Goal: Find specific page/section: Find specific page/section

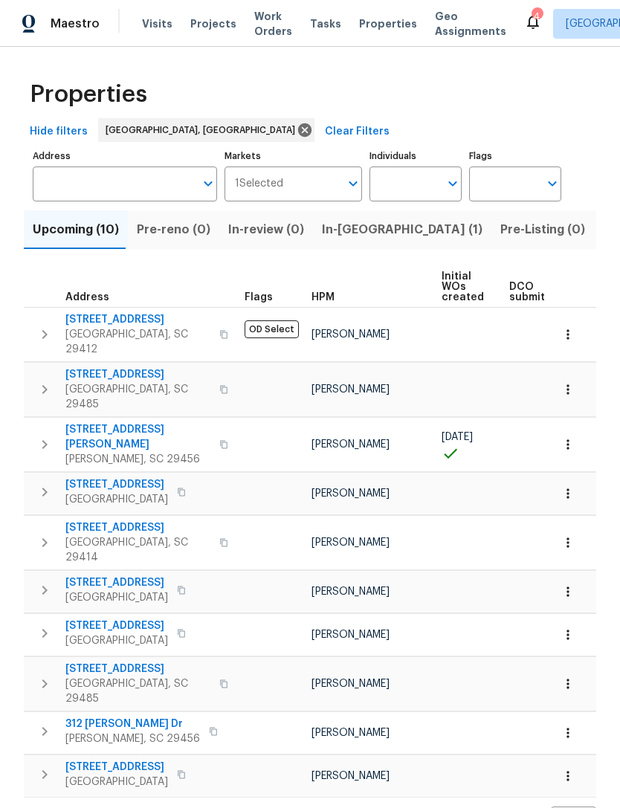
click at [149, 22] on span "Visits" at bounding box center [157, 23] width 30 height 15
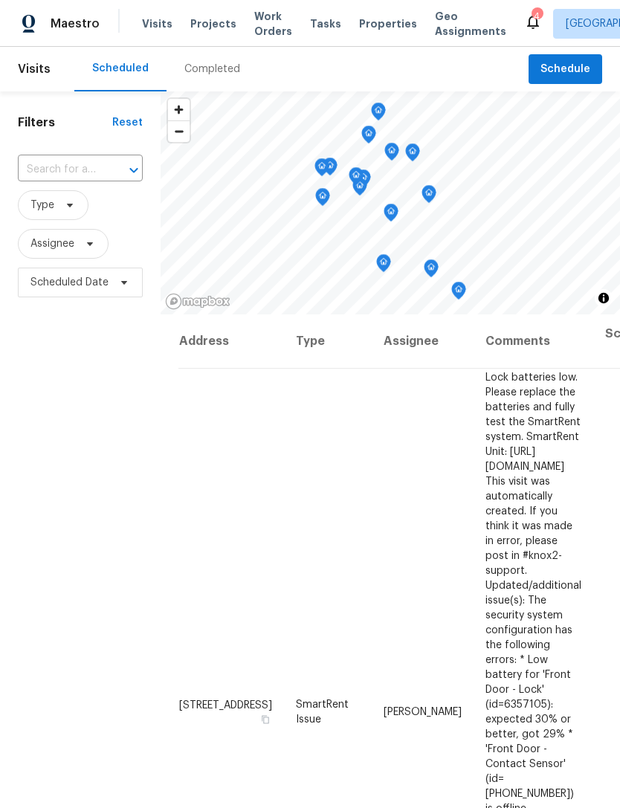
click at [531, 12] on div "4" at bounding box center [536, 16] width 10 height 15
click at [524, 19] on icon at bounding box center [533, 22] width 18 height 18
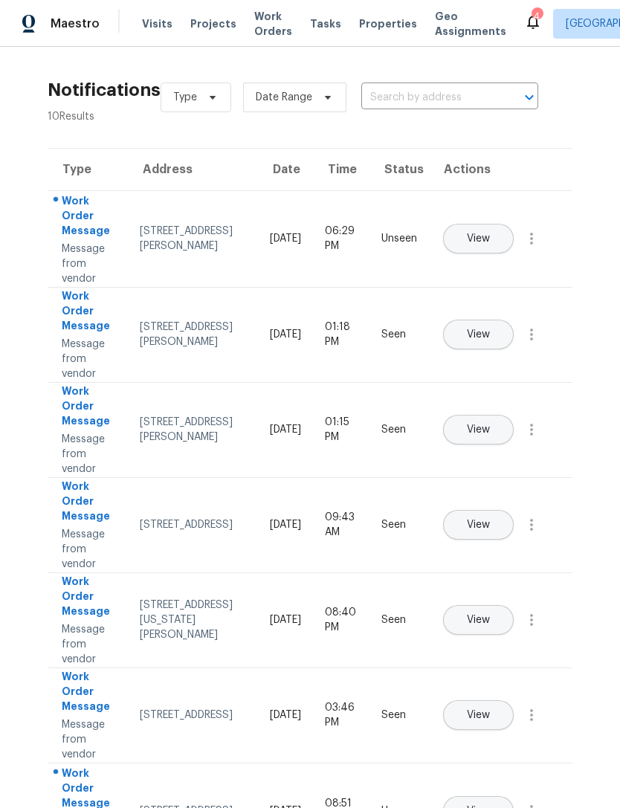
click at [359, 23] on span "Properties" at bounding box center [388, 23] width 58 height 15
